Goal: Task Accomplishment & Management: Complete application form

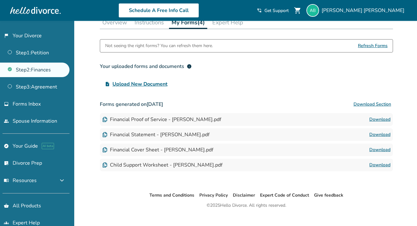
click at [151, 83] on span "Upload New Document" at bounding box center [140, 84] width 55 height 8
click at [0, 0] on input "upload_file Upload New Document" at bounding box center [0, 0] width 0 height 0
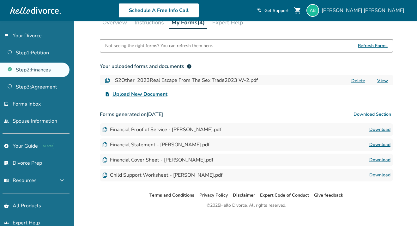
click at [144, 94] on span "Upload New Document" at bounding box center [140, 94] width 55 height 8
click at [0, 0] on input "upload_file Upload New Document" at bounding box center [0, 0] width 0 height 0
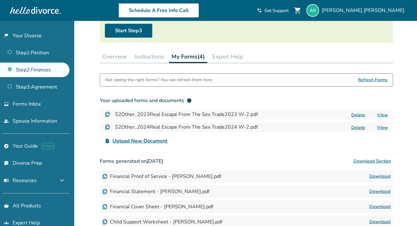
scroll to position [71, 0]
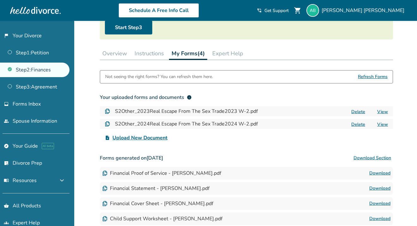
click at [155, 136] on span "Upload New Document" at bounding box center [140, 138] width 55 height 8
click at [0, 0] on input "upload_file Upload New Document" at bounding box center [0, 0] width 0 height 0
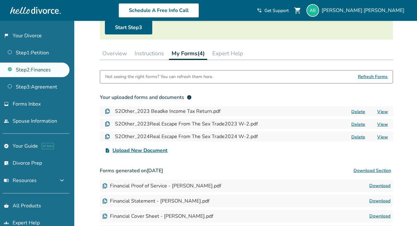
click at [359, 111] on button "Delete" at bounding box center [359, 111] width 18 height 7
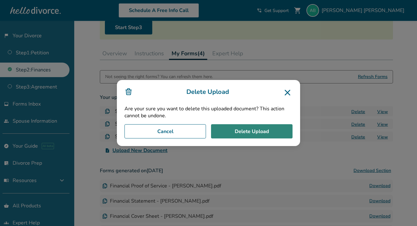
click at [261, 132] on button "Delete Upload" at bounding box center [252, 131] width 82 height 15
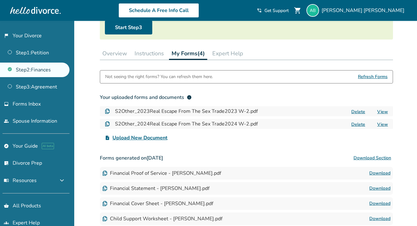
click at [358, 112] on button "Delete" at bounding box center [359, 111] width 18 height 7
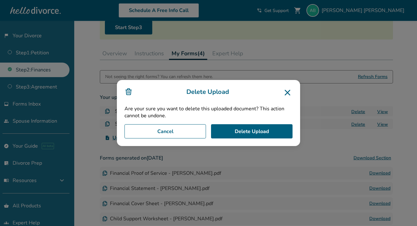
click at [254, 123] on div "Delete Upload Are your sure you want to delete this uploaded document? This act…" at bounding box center [208, 113] width 183 height 66
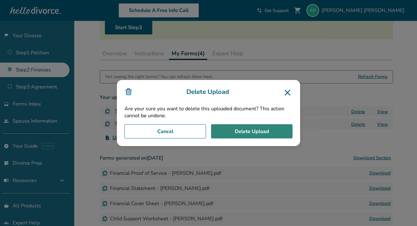
click at [254, 130] on button "Delete Upload" at bounding box center [252, 131] width 82 height 15
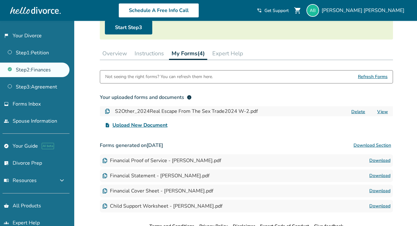
click at [359, 110] on button "Delete" at bounding box center [359, 111] width 18 height 7
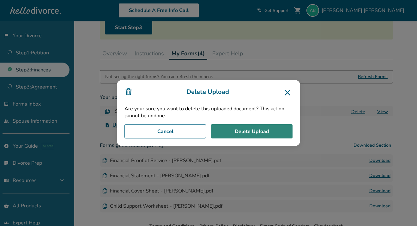
click at [259, 130] on button "Delete Upload" at bounding box center [252, 131] width 82 height 15
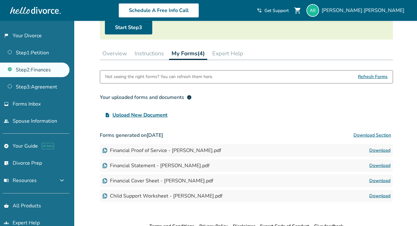
click at [127, 119] on label "upload_file Upload New Document" at bounding box center [136, 115] width 73 height 13
click at [0, 0] on input "upload_file Upload New Document" at bounding box center [0, 0] width 0 height 0
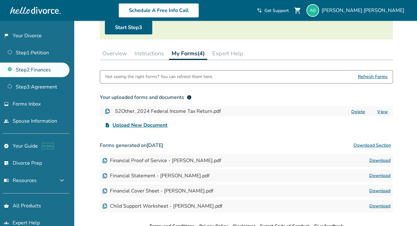
click at [142, 125] on span "Upload New Document" at bounding box center [140, 125] width 55 height 8
click at [0, 0] on input "upload_file Upload New Document" at bounding box center [0, 0] width 0 height 0
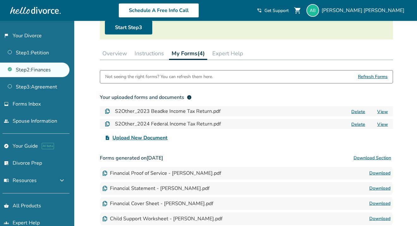
click at [140, 135] on span "Upload New Document" at bounding box center [140, 138] width 55 height 8
click at [0, 0] on input "upload_file Upload New Document" at bounding box center [0, 0] width 0 height 0
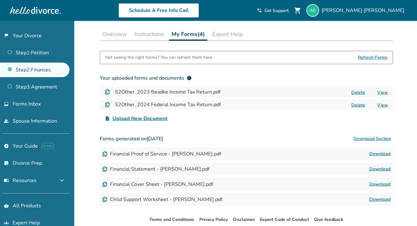
scroll to position [95, 0]
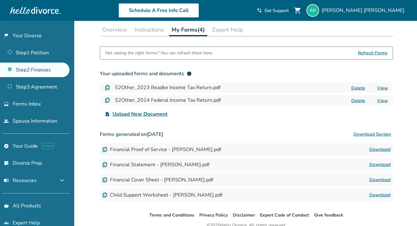
click at [191, 73] on span "info" at bounding box center [189, 73] width 5 height 5
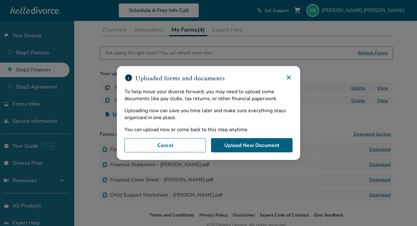
drag, startPoint x: 287, startPoint y: 78, endPoint x: 283, endPoint y: 85, distance: 7.5
click at [286, 81] on icon at bounding box center [289, 78] width 8 height 8
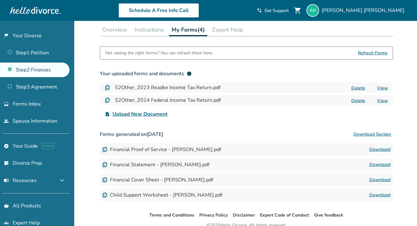
click at [156, 114] on span "Upload New Document" at bounding box center [140, 114] width 55 height 8
click at [0, 0] on input "upload_file Upload New Document" at bounding box center [0, 0] width 0 height 0
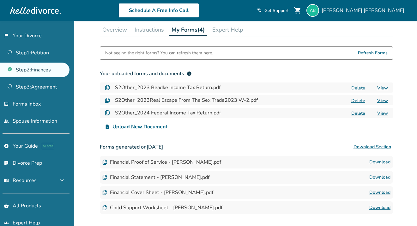
click at [137, 127] on span "Upload New Document" at bounding box center [140, 127] width 55 height 8
click at [0, 0] on input "upload_file Upload New Document" at bounding box center [0, 0] width 0 height 0
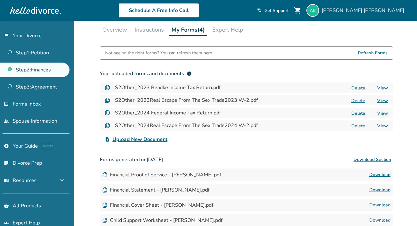
click at [371, 51] on span "Refresh Forms" at bounding box center [373, 53] width 30 height 13
click at [369, 53] on span "Refresh Forms" at bounding box center [373, 53] width 30 height 13
click at [368, 53] on span "Refresh Forms" at bounding box center [373, 53] width 30 height 13
click at [133, 138] on span "Upload New Document" at bounding box center [140, 140] width 55 height 8
click at [0, 0] on input "upload_file Upload New Document" at bounding box center [0, 0] width 0 height 0
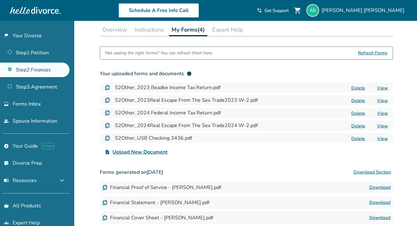
click at [145, 151] on span "Upload New Document" at bounding box center [140, 152] width 55 height 8
click at [0, 0] on input "upload_file Upload New Document" at bounding box center [0, 0] width 0 height 0
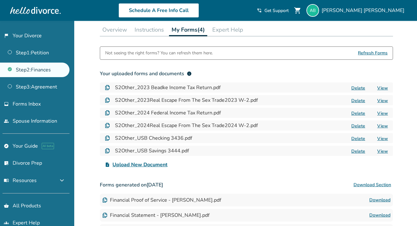
click at [129, 166] on span "Upload New Document" at bounding box center [140, 165] width 55 height 8
click at [0, 0] on input "upload_file Upload New Document" at bounding box center [0, 0] width 0 height 0
click at [156, 164] on span "Upload New Document" at bounding box center [140, 165] width 55 height 8
click at [0, 0] on input "upload_file Upload New Document" at bounding box center [0, 0] width 0 height 0
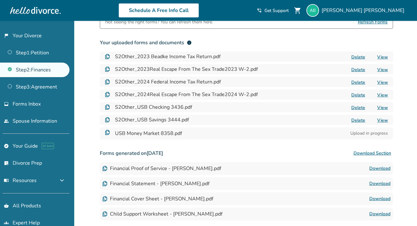
scroll to position [121, 0]
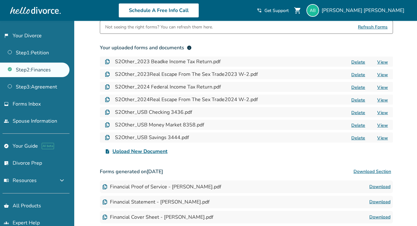
click at [129, 153] on span "Upload New Document" at bounding box center [140, 152] width 55 height 8
click at [0, 0] on input "upload_file Upload New Document" at bounding box center [0, 0] width 0 height 0
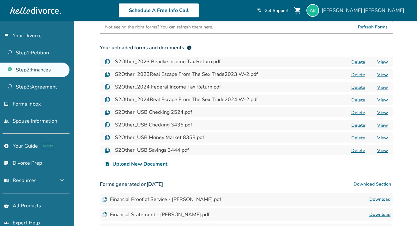
click at [134, 160] on span "Upload New Document" at bounding box center [140, 164] width 55 height 8
click at [0, 0] on input "upload_file Upload New Document" at bounding box center [0, 0] width 0 height 0
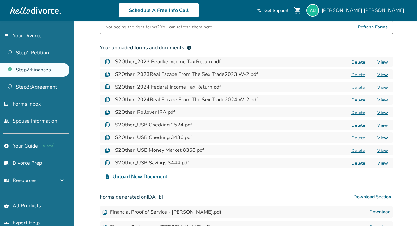
click at [134, 174] on span "Upload New Document" at bounding box center [140, 177] width 55 height 8
click at [0, 0] on input "upload_file Upload New Document" at bounding box center [0, 0] width 0 height 0
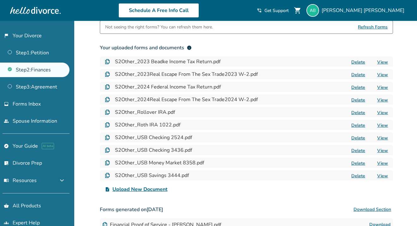
click at [143, 187] on span "Upload New Document" at bounding box center [140, 190] width 55 height 8
click at [0, 0] on input "upload_file Upload New Document" at bounding box center [0, 0] width 0 height 0
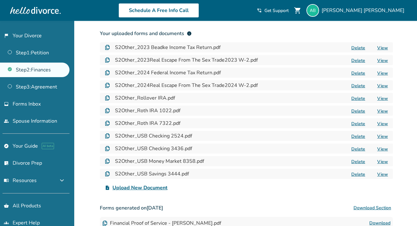
scroll to position [136, 0]
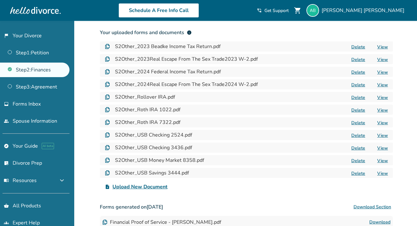
click at [136, 188] on span "Upload New Document" at bounding box center [140, 187] width 55 height 8
click at [0, 0] on input "upload_file Upload New Document" at bounding box center [0, 0] width 0 height 0
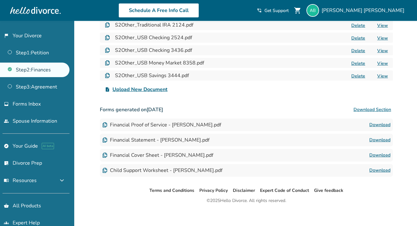
scroll to position [251, 0]
